Goal: Task Accomplishment & Management: Complete application form

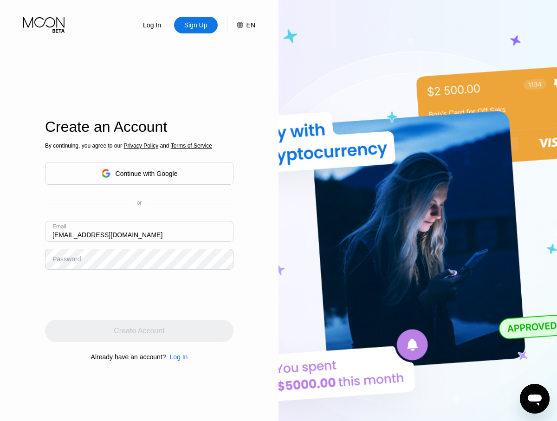
type input "[EMAIL_ADDRESS][DOMAIN_NAME]"
click at [139, 331] on div "Create Account" at bounding box center [139, 330] width 51 height 9
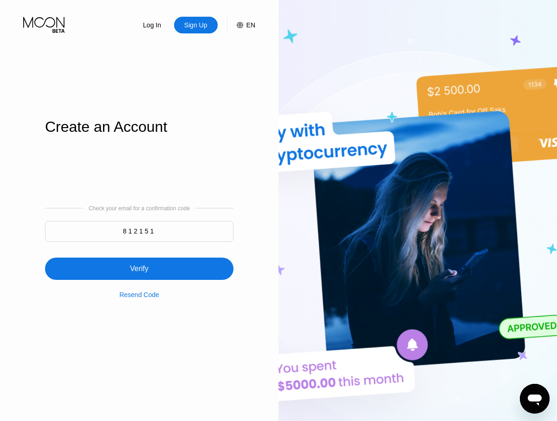
type input "812151"
click at [139, 263] on div "Verify" at bounding box center [139, 269] width 188 height 22
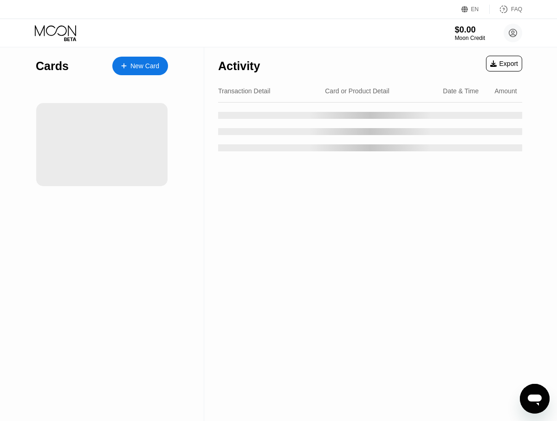
click at [140, 66] on div "New Card" at bounding box center [144, 66] width 29 height 8
